Goal: Task Accomplishment & Management: Manage account settings

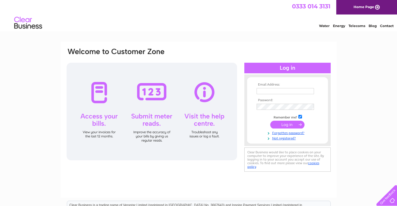
type input "[EMAIL_ADDRESS][DOMAIN_NAME]"
click at [285, 124] on input "submit" at bounding box center [288, 125] width 34 height 8
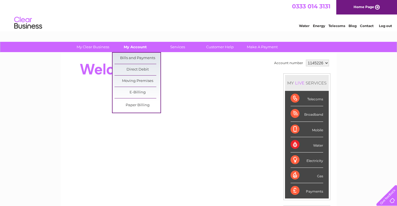
click at [129, 47] on link "My Account" at bounding box center [135, 47] width 46 height 10
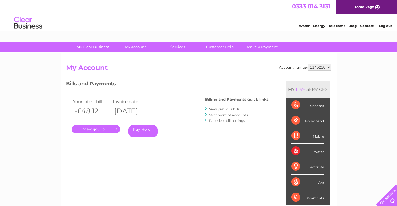
click at [146, 129] on link "Pay Here" at bounding box center [143, 131] width 29 height 12
click at [143, 129] on link "Pay Here" at bounding box center [143, 131] width 29 height 12
click at [256, 47] on link "Make A Payment" at bounding box center [263, 47] width 46 height 10
